Goal: Entertainment & Leisure: Consume media (video, audio)

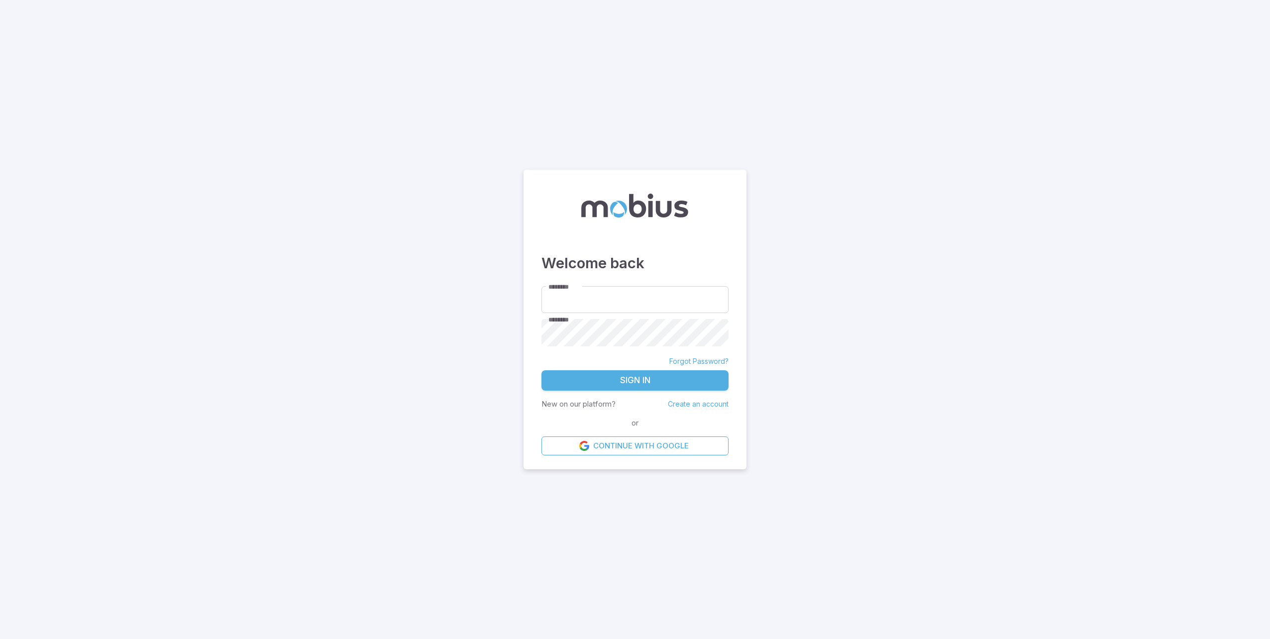
type input "**********"
click at [562, 379] on button "Sign In" at bounding box center [635, 380] width 187 height 21
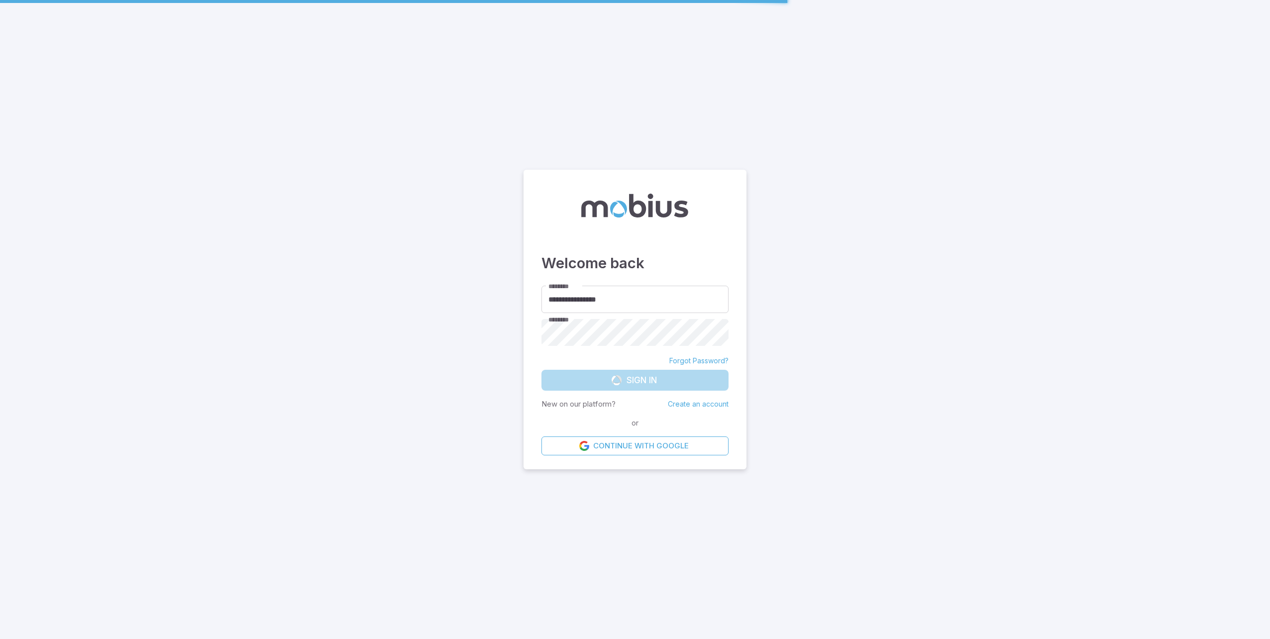
drag, startPoint x: 972, startPoint y: 377, endPoint x: 1112, endPoint y: 387, distance: 140.3
drag, startPoint x: 1188, startPoint y: 521, endPoint x: 1265, endPoint y: 517, distance: 77.3
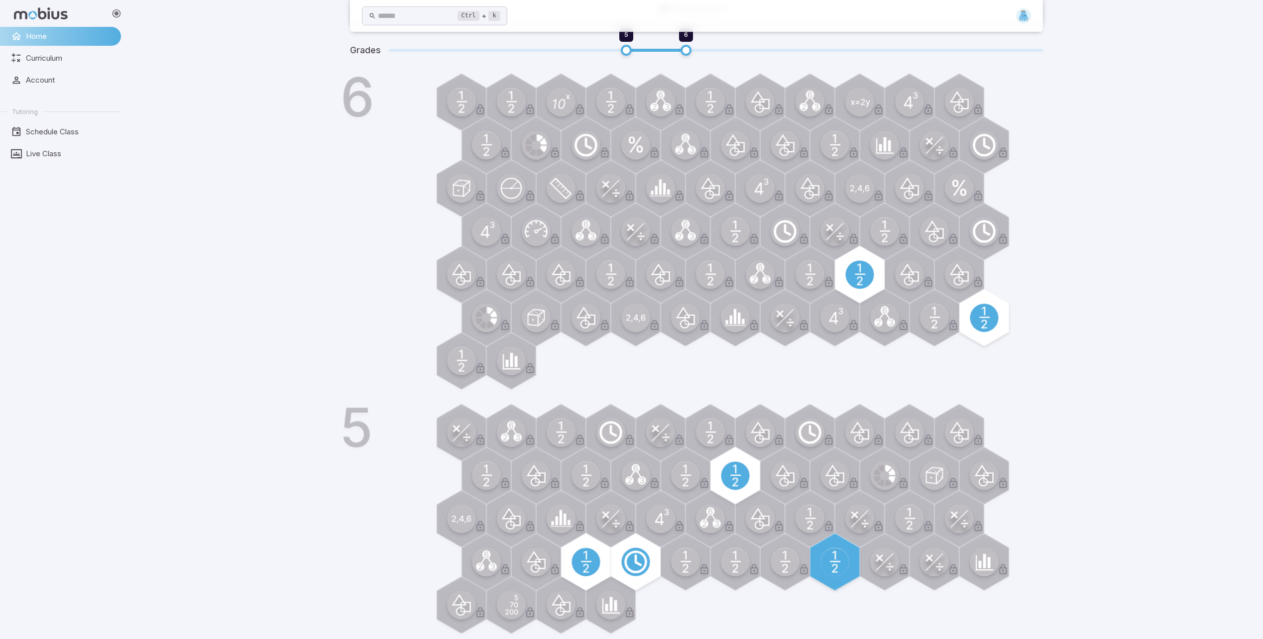
drag, startPoint x: 959, startPoint y: 361, endPoint x: 843, endPoint y: 433, distance: 136.3
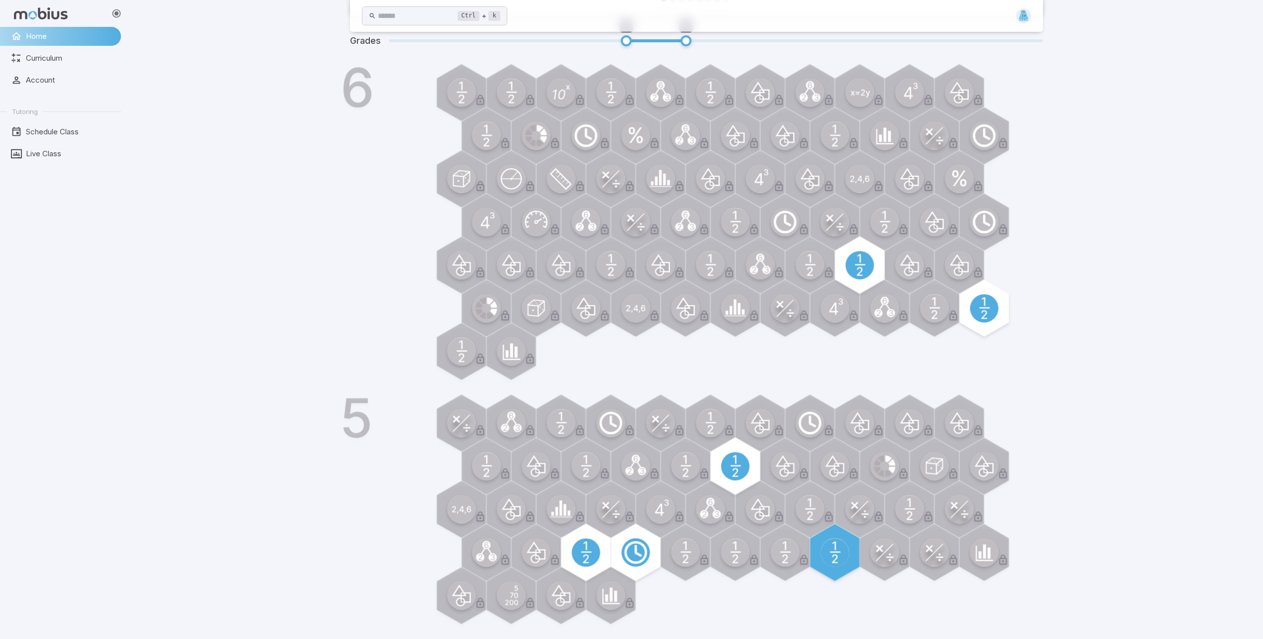
drag, startPoint x: 824, startPoint y: 346, endPoint x: 791, endPoint y: 378, distance: 45.4
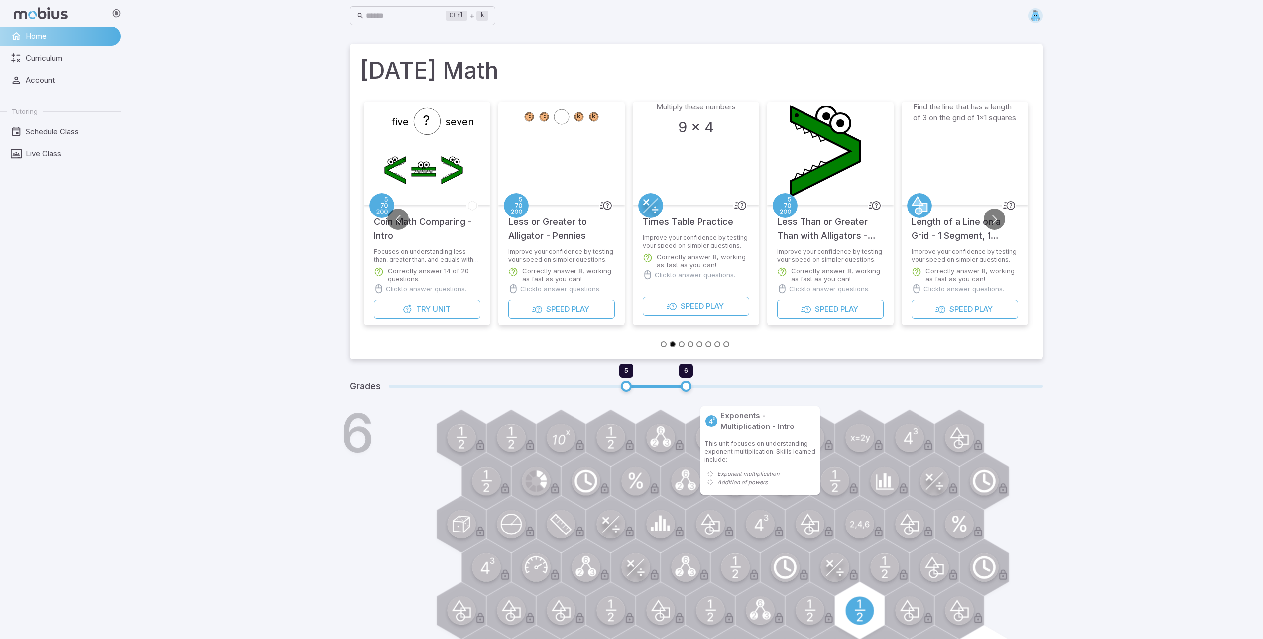
drag, startPoint x: 790, startPoint y: 179, endPoint x: 799, endPoint y: 545, distance: 366.0
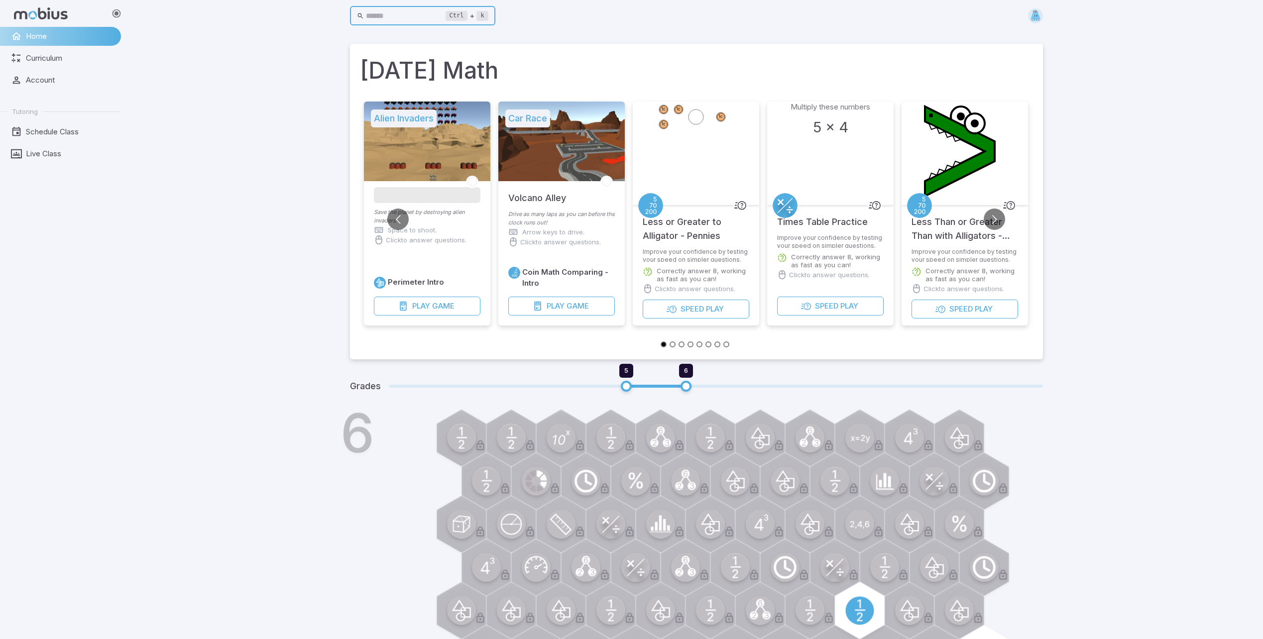
click at [445, 15] on input "text" at bounding box center [406, 15] width 80 height 19
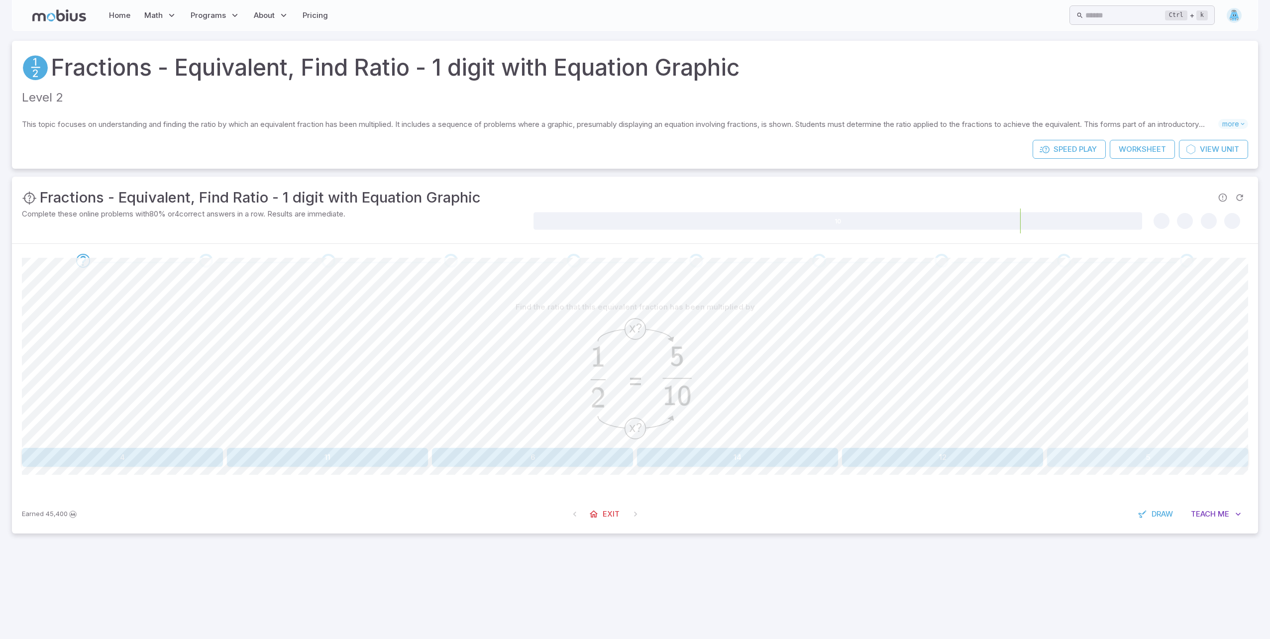
click at [1144, 451] on button "5" at bounding box center [1147, 457] width 201 height 19
click at [1066, 463] on button "5" at bounding box center [1147, 457] width 201 height 19
click at [1151, 449] on button "5" at bounding box center [1147, 457] width 201 height 19
click at [328, 469] on div "Find the ratio that this equivalent fraction has been multiplied by x? x? = 4 5…" at bounding box center [635, 386] width 1226 height 217
click at [340, 459] on button "5" at bounding box center [327, 457] width 201 height 19
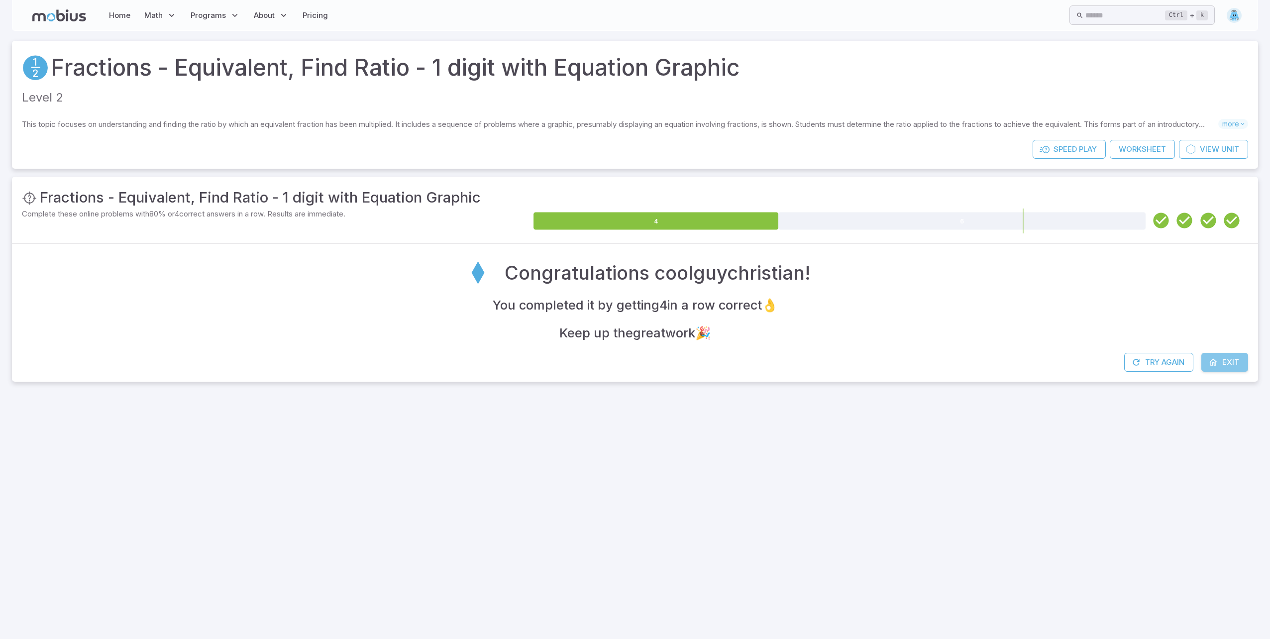
click at [1231, 357] on span "Exit" at bounding box center [1231, 362] width 17 height 11
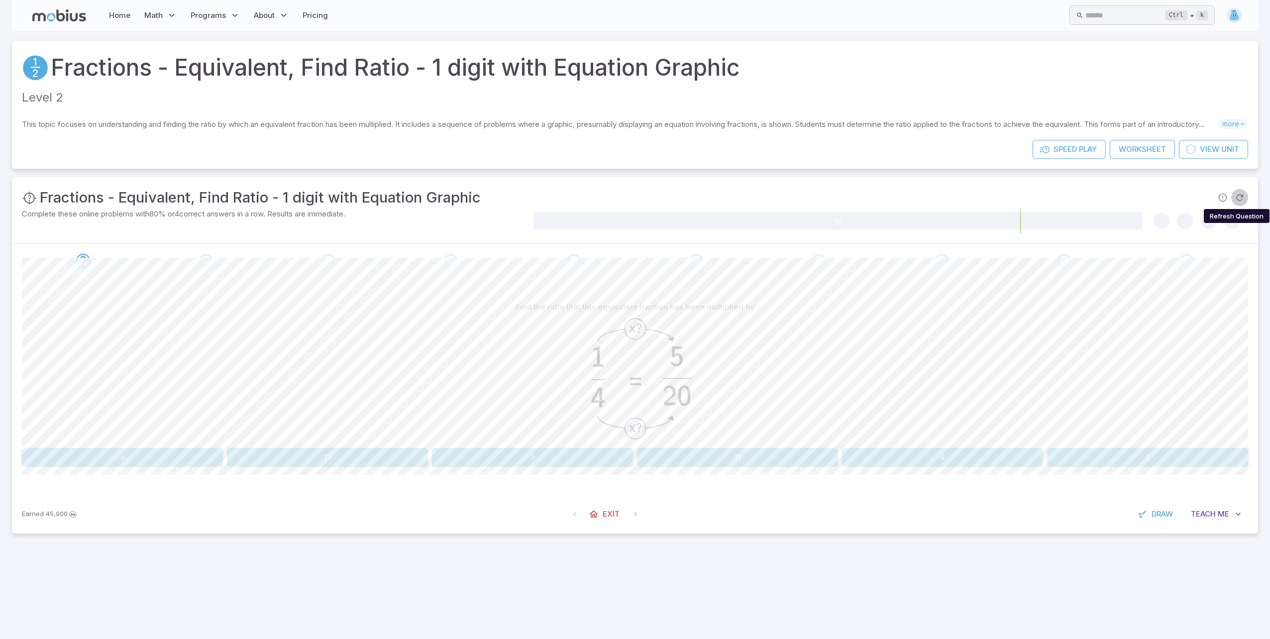
click at [1239, 198] on icon "Refresh Question" at bounding box center [1240, 198] width 10 height 10
click at [1239, 198] on span "Try to work through the question before refreshing again" at bounding box center [1239, 197] width 17 height 17
click at [1239, 198] on icon "Refresh Question" at bounding box center [1240, 198] width 10 height 10
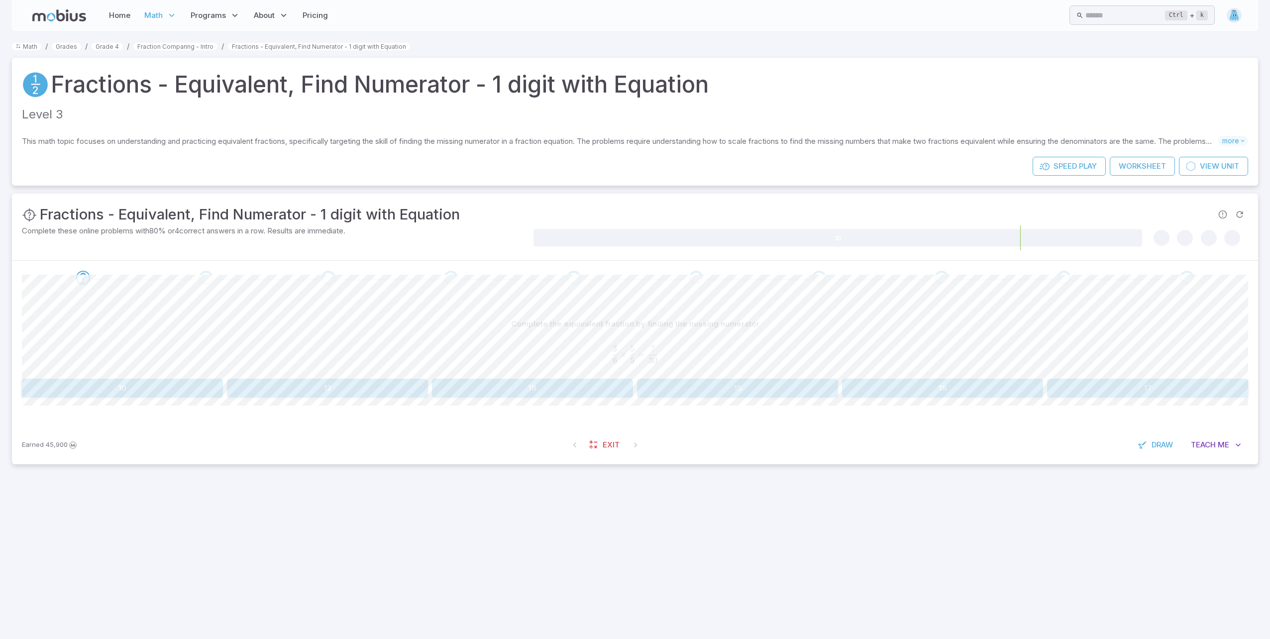
click at [1033, 320] on div "Complete the equivalent fraction by finding the missing numerator 3 6 × 5 5 = ?…" at bounding box center [635, 360] width 1226 height 131
click at [701, 379] on button "15" at bounding box center [737, 388] width 201 height 19
click at [745, 390] on button "8" at bounding box center [737, 388] width 201 height 19
click at [744, 390] on button "12" at bounding box center [737, 388] width 201 height 19
click at [1157, 387] on button "16" at bounding box center [1147, 388] width 201 height 19
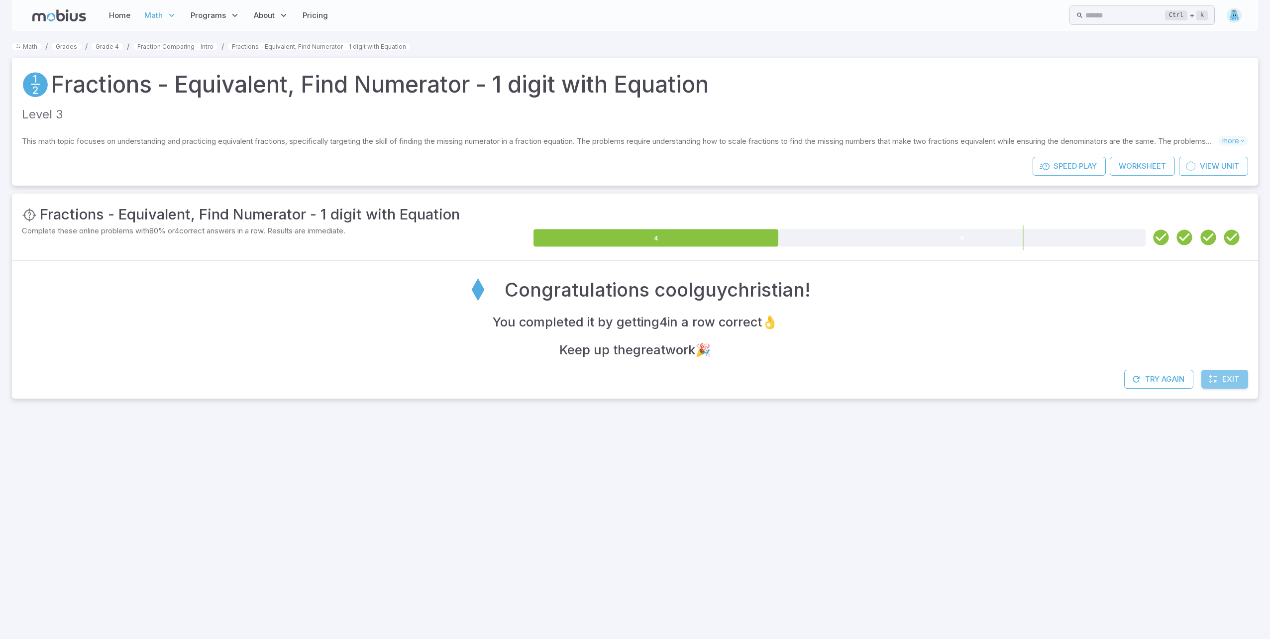
click at [1222, 377] on link "Exit" at bounding box center [1225, 379] width 47 height 19
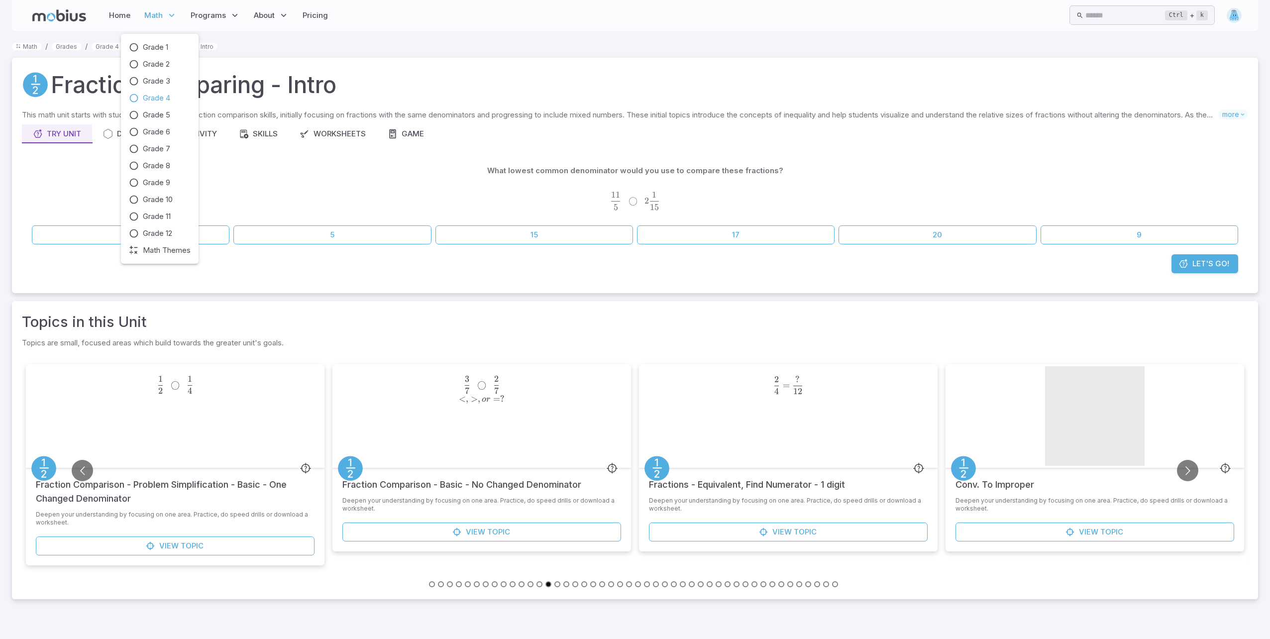
click at [154, 15] on span "Math" at bounding box center [153, 15] width 18 height 11
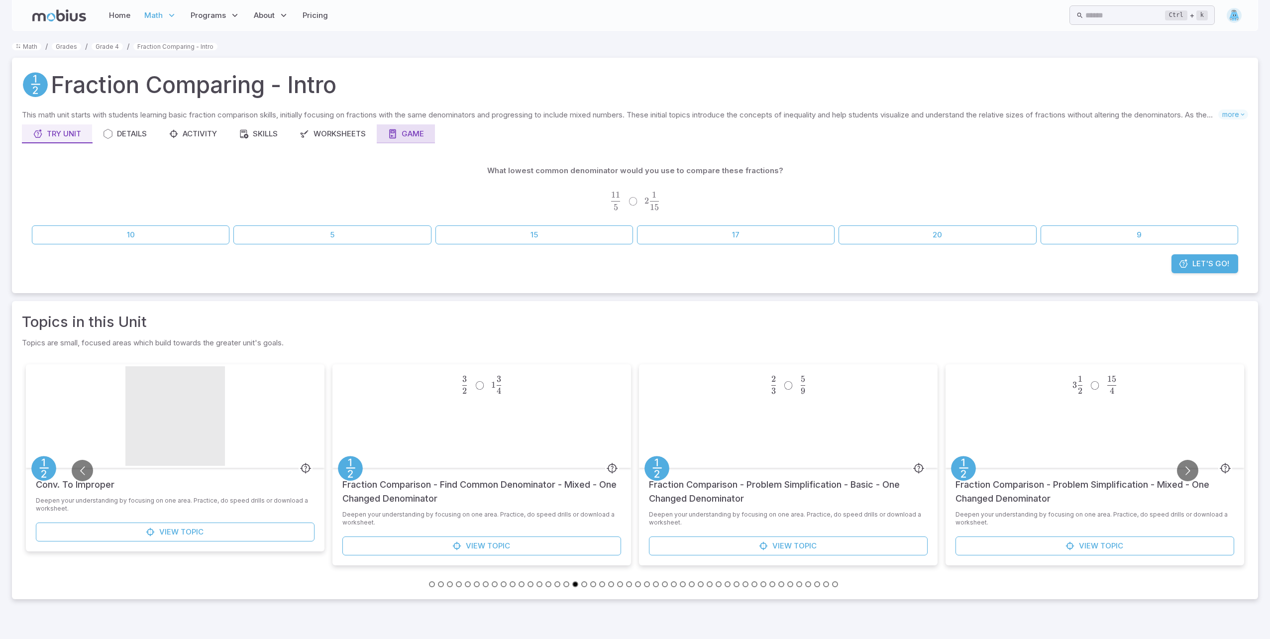
click at [400, 131] on div "Game" at bounding box center [406, 133] width 36 height 11
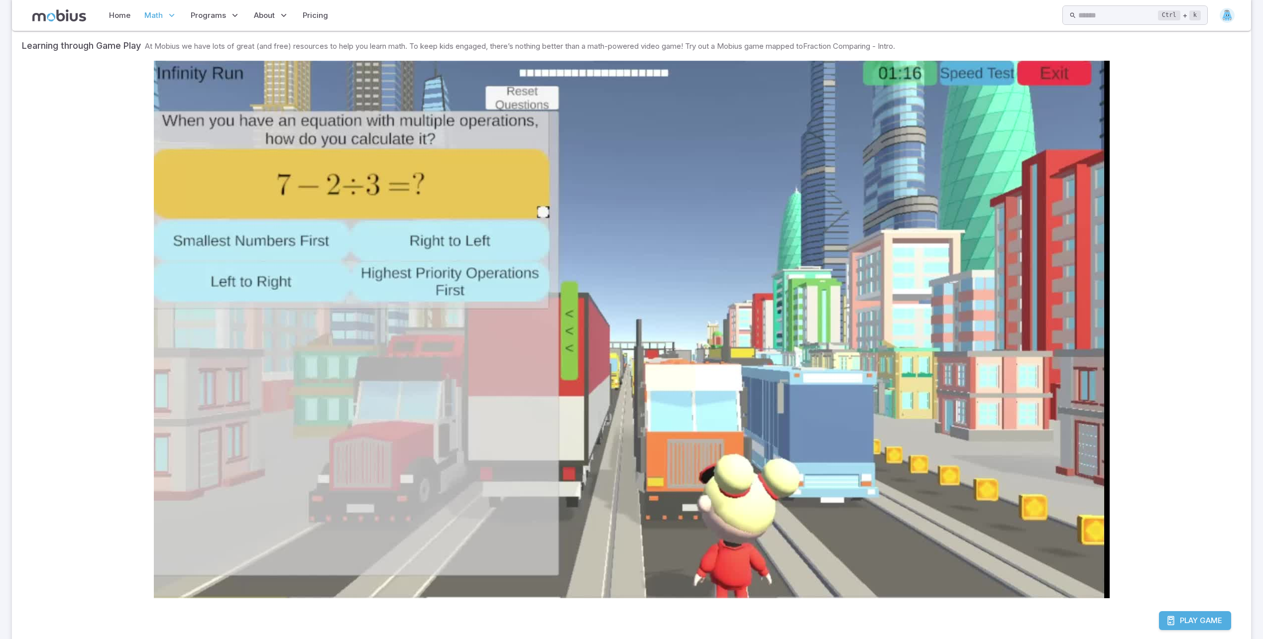
scroll to position [116, 0]
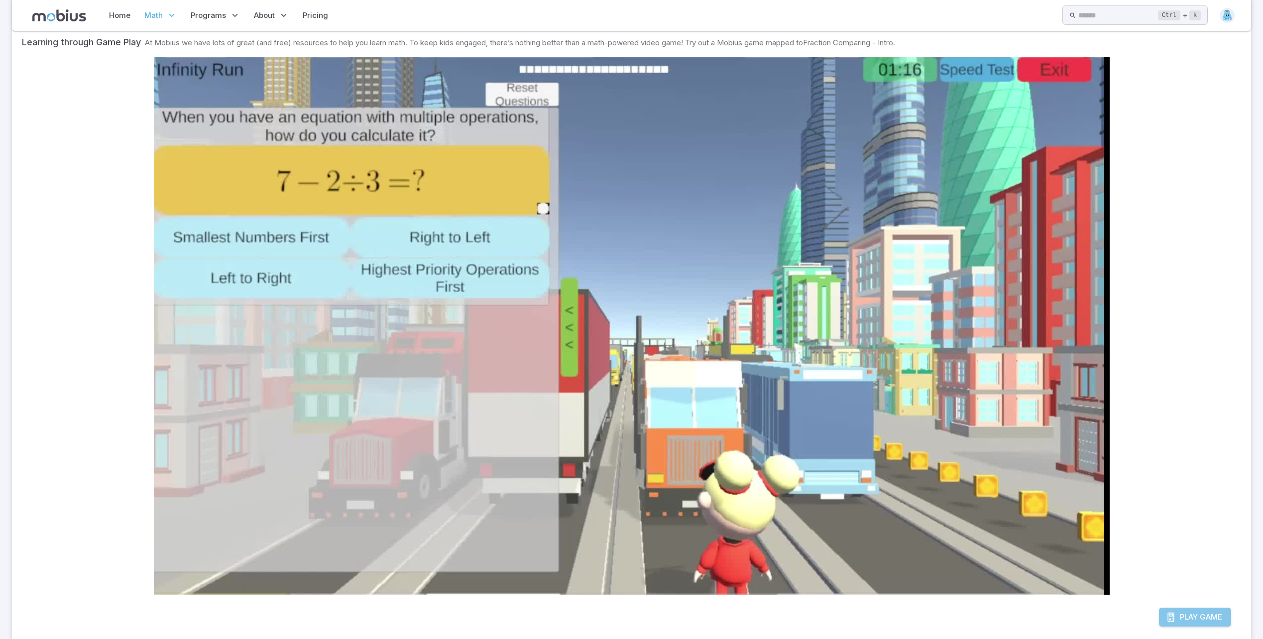
click at [1189, 612] on span "Play" at bounding box center [1189, 617] width 18 height 11
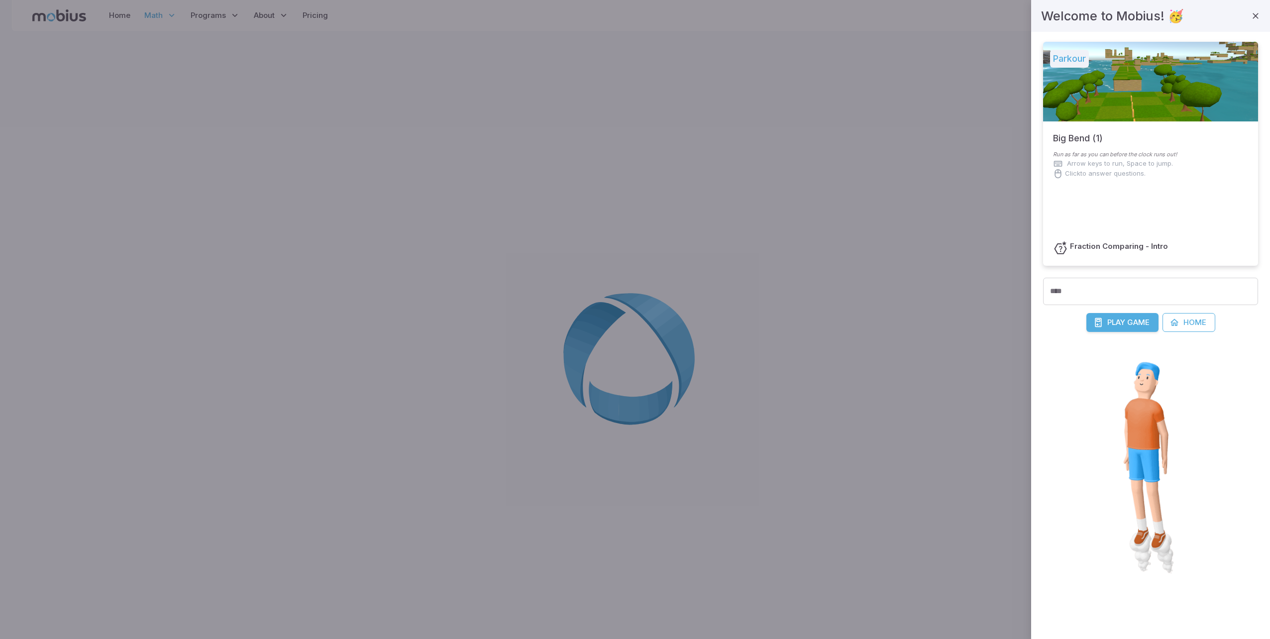
click at [1112, 327] on span "Play" at bounding box center [1117, 322] width 18 height 11
